Goal: Communication & Community: Answer question/provide support

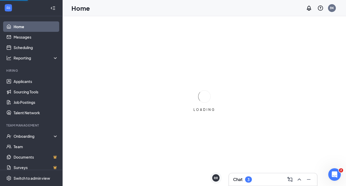
click at [265, 180] on div "Chat 3" at bounding box center [273, 179] width 80 height 8
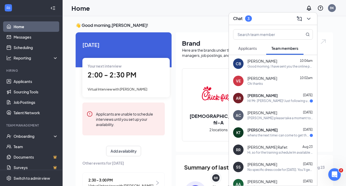
click at [269, 102] on div "Hi! Mr. [PERSON_NAME]! Just following up on my past 2 texts! I will not be able…" at bounding box center [279, 101] width 62 height 4
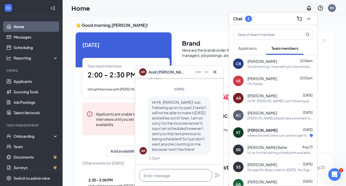
click at [187, 174] on textarea at bounding box center [175, 175] width 73 height 13
type textarea "Hey, yes I will look into it and fix it"
click at [215, 175] on icon "Plane" at bounding box center [218, 175] width 6 height 6
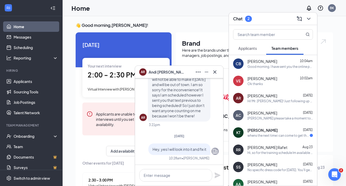
click at [181, 74] on div "AR [PERSON_NAME]" at bounding box center [179, 72] width 80 height 8
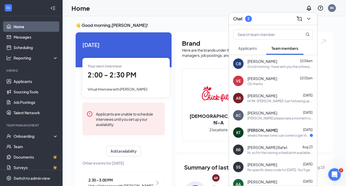
click at [262, 14] on div "Chat 2" at bounding box center [273, 19] width 88 height 13
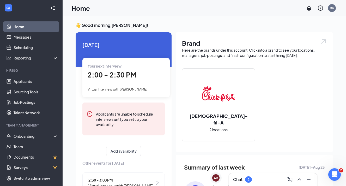
click at [263, 179] on div "Chat 2" at bounding box center [273, 179] width 80 height 8
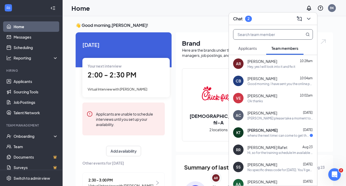
click at [277, 35] on input "text" at bounding box center [265, 34] width 62 height 10
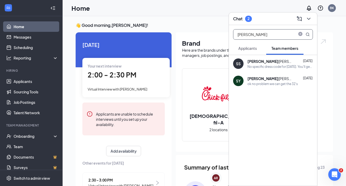
type input "[PERSON_NAME]"
click at [271, 66] on div "No specific dress code for [DATE]. You'll get your uniform so that is what you'…" at bounding box center [281, 66] width 66 height 4
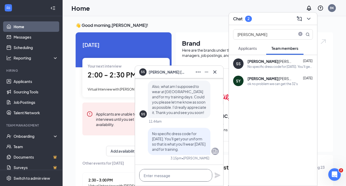
click at [181, 172] on textarea at bounding box center [175, 175] width 73 height 13
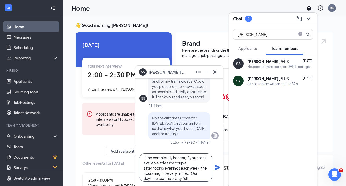
scroll to position [31, 0]
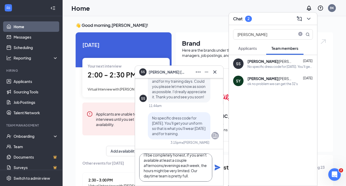
type textarea "Hey [PERSON_NAME], I was just looking at the availability you put in. It looks …"
click at [218, 168] on icon "Plane" at bounding box center [218, 167] width 6 height 6
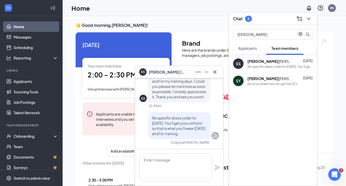
scroll to position [0, 0]
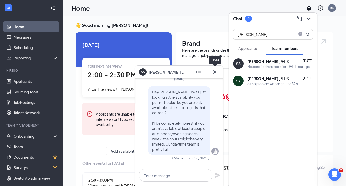
click at [216, 72] on icon "Cross" at bounding box center [215, 72] width 6 height 6
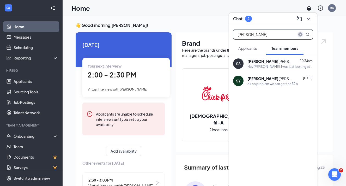
click at [300, 35] on icon "close-circle" at bounding box center [301, 34] width 4 height 4
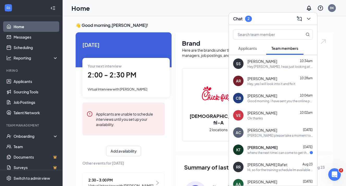
click at [268, 151] on div "whens the next time i can come to get the info?" at bounding box center [279, 153] width 62 height 4
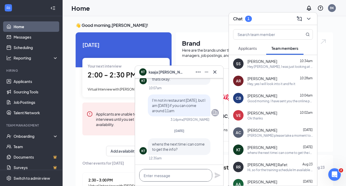
click at [166, 170] on textarea at bounding box center [175, 175] width 73 height 13
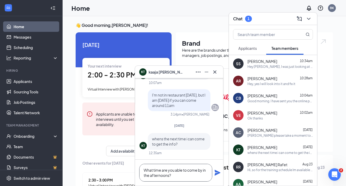
type textarea "What time are you able to come by in the afternoons?"
click at [216, 172] on icon "Plane" at bounding box center [218, 173] width 6 height 6
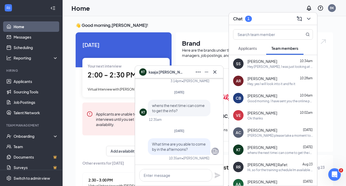
scroll to position [0, 0]
click at [215, 71] on icon "Cross" at bounding box center [215, 72] width 6 height 6
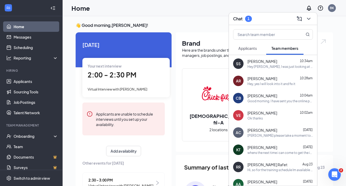
click at [268, 20] on div "Chat 1" at bounding box center [273, 19] width 80 height 8
